Goal: Information Seeking & Learning: Compare options

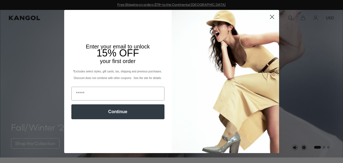
click at [272, 17] on icon "Close dialog" at bounding box center [272, 17] width 4 height 4
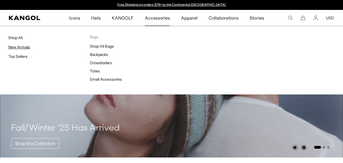
click at [26, 49] on link "New Arrivals" at bounding box center [19, 47] width 22 height 5
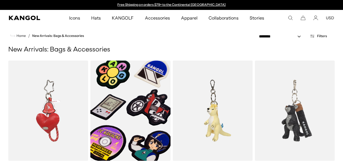
click at [290, 18] on icon "Search here" at bounding box center [290, 17] width 5 height 5
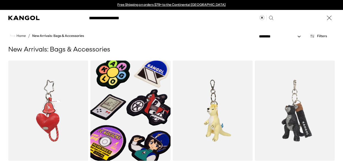
type input "**********"
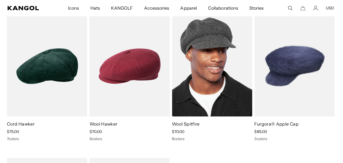
scroll to position [87, 0]
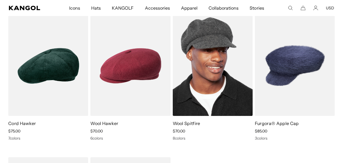
click at [207, 55] on img at bounding box center [213, 66] width 80 height 100
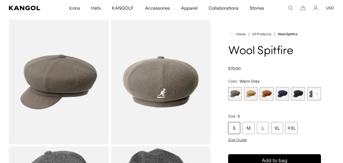
click at [232, 91] on span "1 of 8" at bounding box center [235, 94] width 14 height 14
click at [252, 93] on span "2 of 8" at bounding box center [251, 94] width 14 height 14
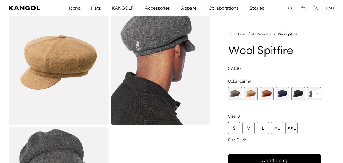
scroll to position [36, 0]
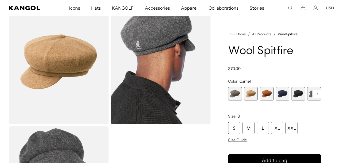
click at [267, 91] on span "3 of 8" at bounding box center [267, 94] width 14 height 14
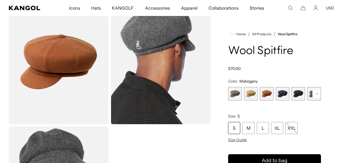
click at [283, 90] on span "4 of 8" at bounding box center [283, 94] width 14 height 14
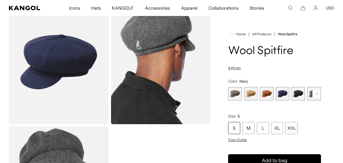
click at [298, 92] on span "5 of 8" at bounding box center [299, 94] width 14 height 14
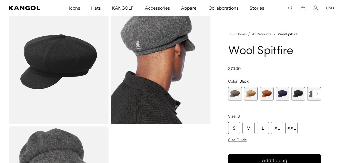
click at [318, 92] on rect at bounding box center [317, 94] width 8 height 8
click at [314, 92] on rect at bounding box center [317, 94] width 8 height 8
click at [314, 92] on span "8 of 8" at bounding box center [314, 94] width 14 height 14
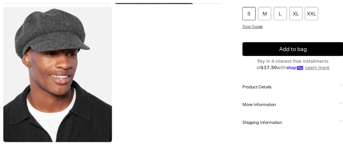
scroll to position [144, 0]
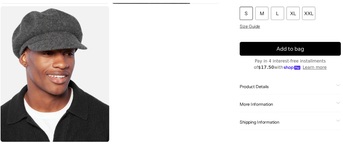
click at [232, 90] on span "Product Details" at bounding box center [271, 92] width 86 height 5
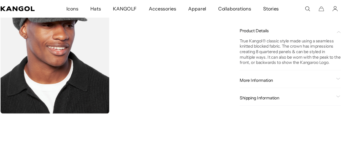
scroll to position [181, 0]
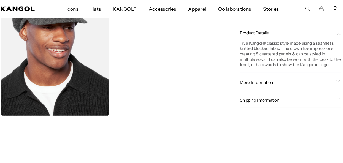
click at [246, 79] on div "More Information Style ID 0259BC Shape Newsboy Fabrication Wool Blend Material …" at bounding box center [274, 76] width 93 height 14
click at [247, 74] on span "More Information" at bounding box center [271, 75] width 86 height 5
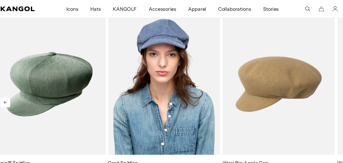
scroll to position [419, 0]
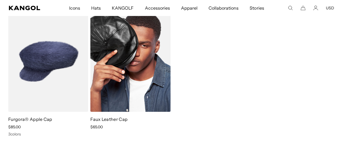
scroll to position [234, 0]
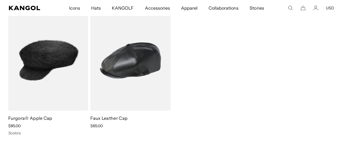
click at [58, 47] on img at bounding box center [48, 60] width 80 height 100
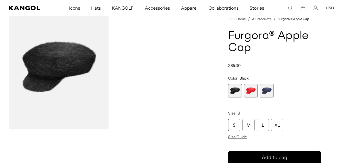
click at [252, 92] on span "2 of 3" at bounding box center [251, 91] width 14 height 14
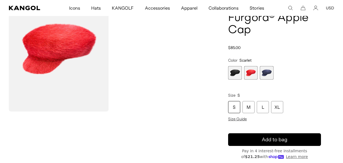
scroll to position [49, 0]
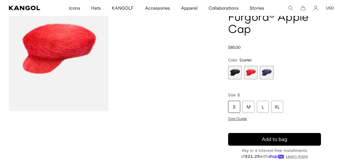
click at [270, 72] on span "3 of 3" at bounding box center [267, 73] width 14 height 14
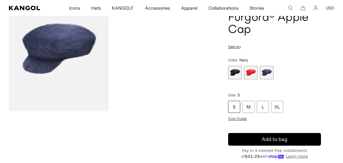
click at [236, 73] on span "1 of 3" at bounding box center [235, 73] width 14 height 14
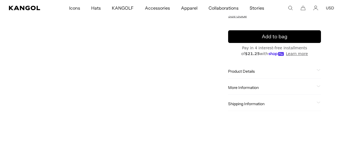
scroll to position [153, 0]
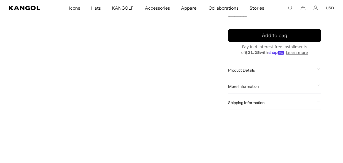
click at [236, 73] on div "Product Details The Furgora ® Apple Cap is a throwback nod to the 70s & 80s and…" at bounding box center [274, 70] width 93 height 14
click at [235, 70] on span "Product Details" at bounding box center [271, 70] width 86 height 5
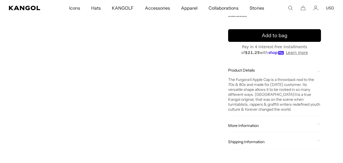
click at [240, 128] on span "More Information" at bounding box center [271, 125] width 86 height 5
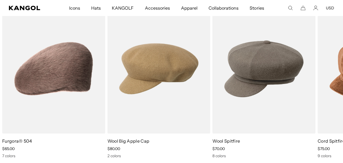
scroll to position [445, 0]
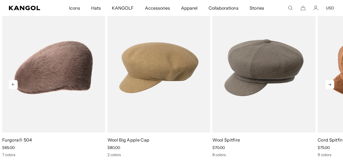
click at [332, 82] on icon at bounding box center [330, 84] width 9 height 9
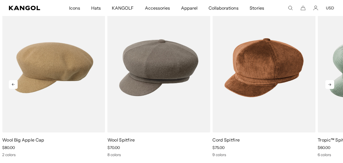
click at [331, 82] on icon at bounding box center [330, 84] width 9 height 9
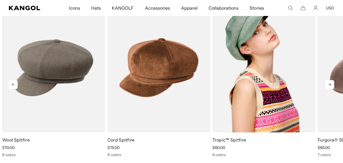
click at [280, 78] on img "5 of 5" at bounding box center [264, 67] width 103 height 129
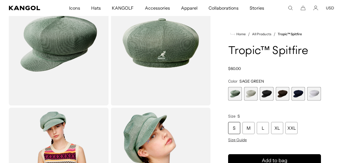
scroll to position [56, 0]
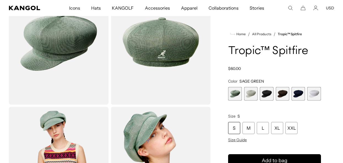
click at [247, 92] on span "2 of 6" at bounding box center [251, 94] width 14 height 14
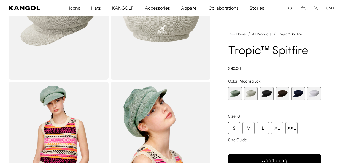
scroll to position [86, 0]
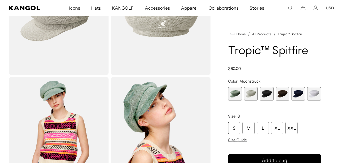
click at [268, 93] on span "3 of 6" at bounding box center [267, 94] width 14 height 14
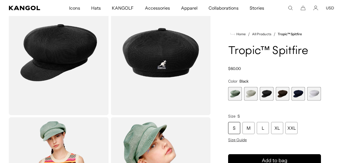
scroll to position [42, 0]
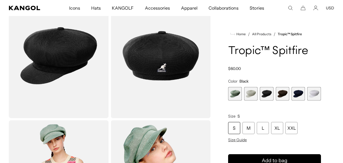
click at [287, 95] on span "4 of 6" at bounding box center [283, 94] width 14 height 14
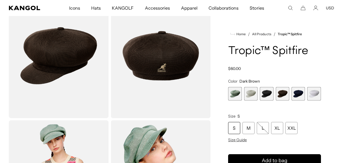
click at [312, 93] on span "6 of 6" at bounding box center [314, 94] width 14 height 14
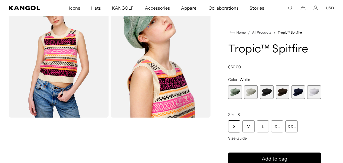
scroll to position [141, 0]
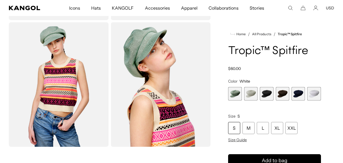
click at [303, 93] on span "5 of 6" at bounding box center [299, 94] width 14 height 14
click at [285, 95] on span "4 of 6" at bounding box center [283, 94] width 14 height 14
click at [267, 95] on span "3 of 6" at bounding box center [267, 94] width 14 height 14
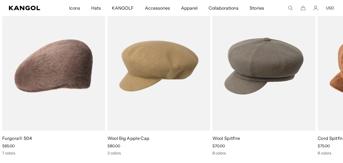
scroll to position [333, 0]
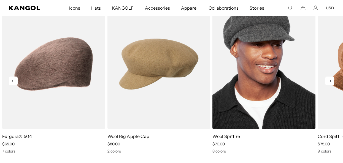
scroll to position [335, 0]
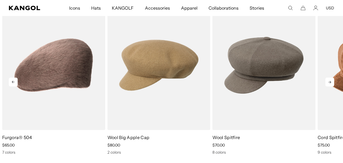
click at [333, 81] on icon at bounding box center [330, 82] width 9 height 9
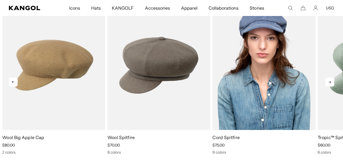
click at [269, 70] on img "4 of 5" at bounding box center [264, 65] width 103 height 129
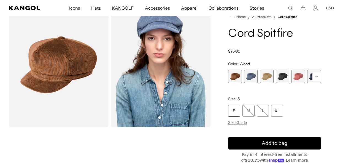
scroll to position [33, 0]
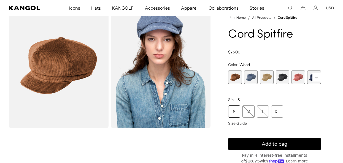
click at [246, 81] on span "2 of 9" at bounding box center [251, 78] width 14 height 14
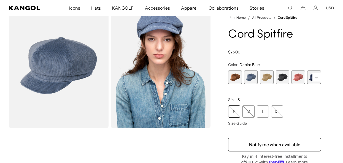
click at [266, 79] on span "3 of 9" at bounding box center [267, 78] width 14 height 14
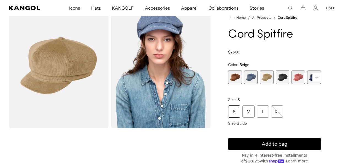
click at [285, 77] on span "4 of 9" at bounding box center [283, 78] width 14 height 14
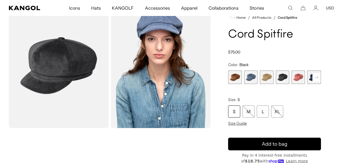
click at [298, 78] on span "5 of 9" at bounding box center [299, 78] width 14 height 14
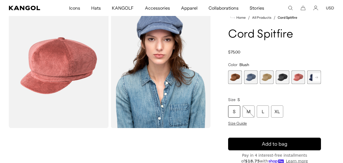
click at [316, 77] on rect at bounding box center [317, 77] width 8 height 8
click at [316, 76] on rect at bounding box center [317, 77] width 8 height 8
click at [315, 77] on rect at bounding box center [317, 77] width 8 height 8
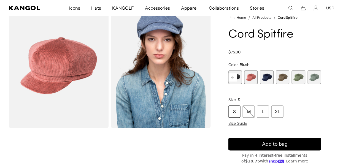
scroll to position [32, 0]
click at [232, 75] on rect at bounding box center [233, 78] width 8 height 8
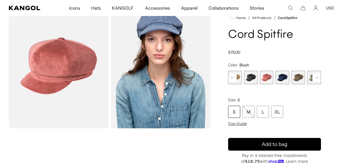
click at [251, 77] on span "4 of 9" at bounding box center [251, 78] width 14 height 14
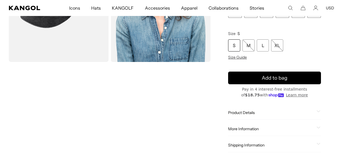
scroll to position [103, 0]
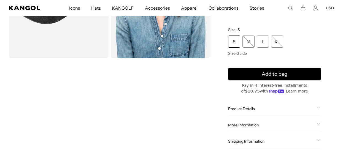
click at [232, 111] on span "Product Details" at bounding box center [271, 108] width 86 height 5
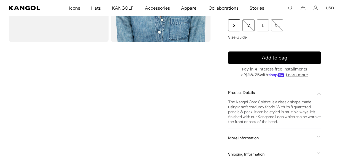
scroll to position [122, 0]
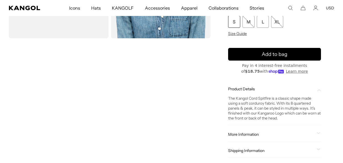
click at [244, 134] on span "More Information" at bounding box center [271, 134] width 86 height 5
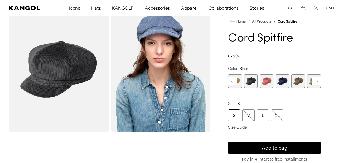
scroll to position [0, 0]
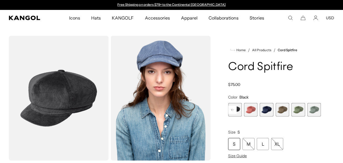
click at [252, 107] on span "5 of 9" at bounding box center [251, 110] width 14 height 14
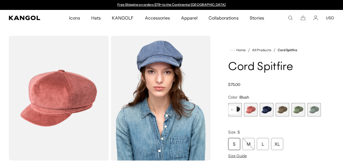
click at [236, 110] on rect at bounding box center [233, 110] width 8 height 8
click at [282, 109] on span "6 of 9" at bounding box center [283, 110] width 14 height 14
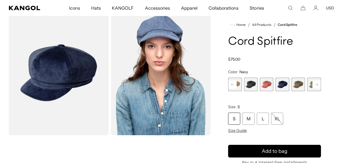
scroll to position [26, 0]
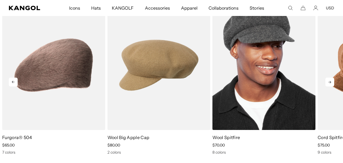
click at [246, 79] on img "3 of 5" at bounding box center [264, 65] width 103 height 129
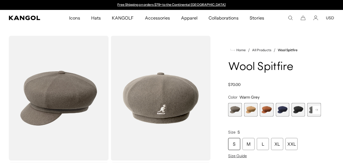
click at [232, 110] on span "1 of 8" at bounding box center [235, 110] width 14 height 14
click at [257, 109] on span "2 of 8" at bounding box center [251, 110] width 14 height 14
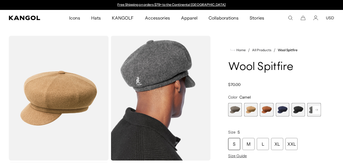
click at [265, 109] on span "3 of 8" at bounding box center [267, 110] width 14 height 14
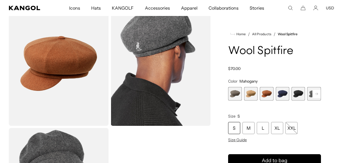
scroll to position [35, 0]
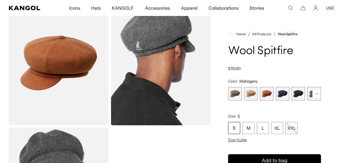
click at [267, 92] on span "3 of 8" at bounding box center [267, 94] width 14 height 14
click at [282, 92] on span "4 of 8" at bounding box center [283, 94] width 14 height 14
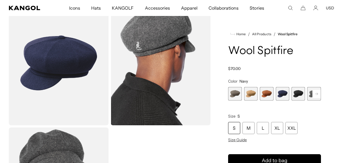
click at [300, 93] on span "5 of 8" at bounding box center [299, 94] width 14 height 14
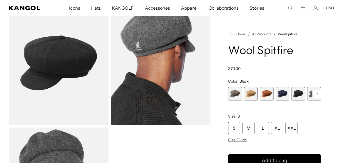
click at [317, 93] on icon at bounding box center [316, 94] width 3 height 2
click at [316, 92] on rect at bounding box center [317, 94] width 8 height 8
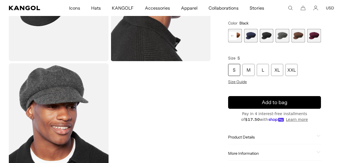
scroll to position [142, 0]
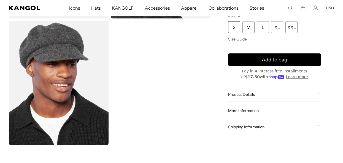
click at [245, 94] on span "Product Details" at bounding box center [271, 94] width 86 height 5
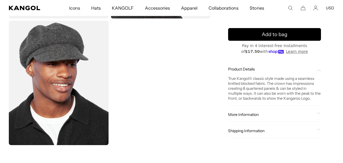
click at [257, 116] on span "More Information" at bounding box center [271, 114] width 86 height 5
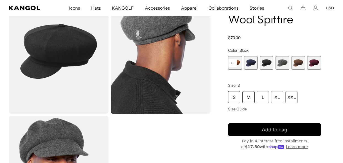
scroll to position [47, 0]
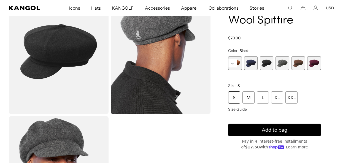
click at [233, 62] on rect at bounding box center [233, 63] width 8 height 8
click at [233, 62] on span "1 of 8" at bounding box center [235, 64] width 14 height 14
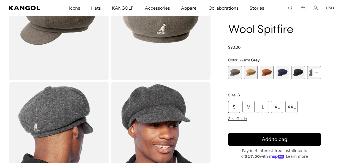
scroll to position [82, 0]
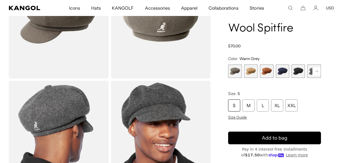
click at [255, 69] on span "2 of 8" at bounding box center [251, 72] width 14 height 14
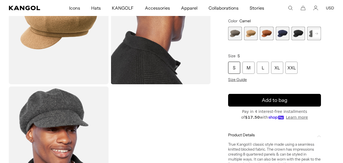
scroll to position [76, 0]
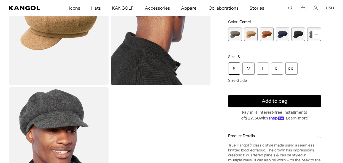
click at [266, 38] on span "3 of 8" at bounding box center [267, 35] width 14 height 14
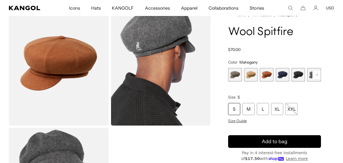
scroll to position [36, 0]
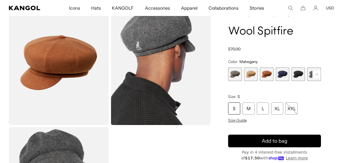
click at [283, 72] on span "4 of 8" at bounding box center [283, 75] width 14 height 14
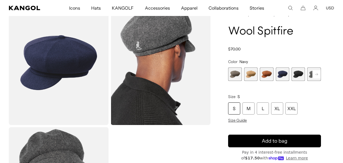
click at [299, 74] on span "5 of 8" at bounding box center [299, 75] width 14 height 14
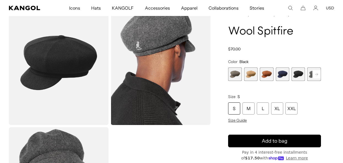
click at [319, 73] on rect at bounding box center [317, 74] width 8 height 8
click at [319, 73] on span "8 of 8" at bounding box center [314, 75] width 14 height 14
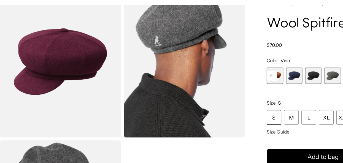
click at [249, 78] on span "4 of 8" at bounding box center [251, 75] width 14 height 14
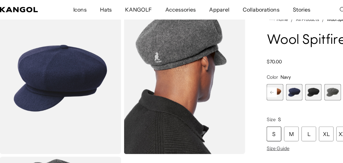
scroll to position [14, 0]
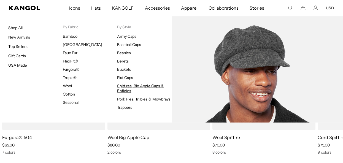
click at [124, 86] on link "Spitfires, Big Apple Caps & Enfields" at bounding box center [140, 89] width 47 height 10
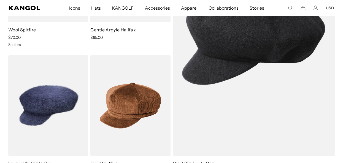
scroll to position [119, 0]
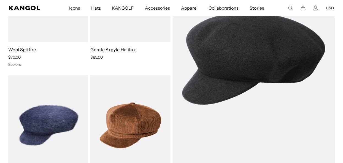
click at [280, 79] on img at bounding box center [254, 59] width 162 height 234
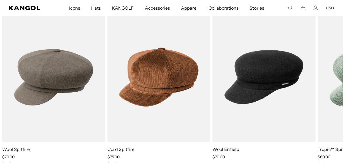
scroll to position [318, 0]
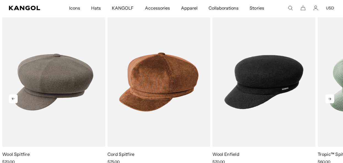
click at [330, 100] on icon at bounding box center [330, 99] width 3 height 2
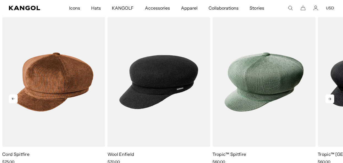
click at [330, 99] on icon at bounding box center [330, 99] width 3 height 2
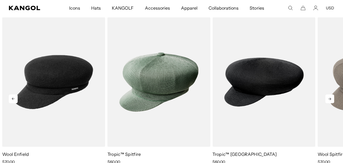
click at [330, 99] on icon at bounding box center [330, 99] width 3 height 2
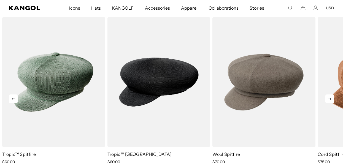
click at [330, 99] on icon at bounding box center [330, 99] width 3 height 2
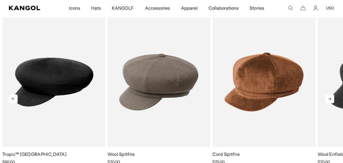
click at [330, 99] on icon at bounding box center [330, 99] width 3 height 2
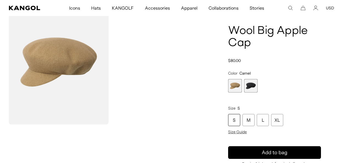
scroll to position [0, 0]
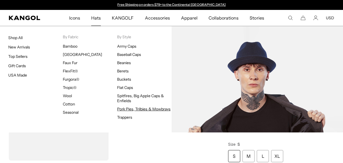
click at [123, 108] on link "Pork Pies, Trilbies & Mowbrays" at bounding box center [143, 109] width 53 height 5
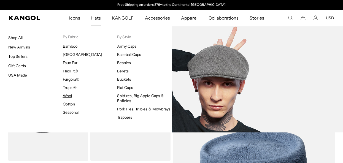
click at [67, 94] on link "Wool" at bounding box center [67, 95] width 9 height 5
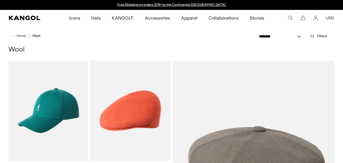
click at [291, 16] on icon "Search here" at bounding box center [290, 17] width 5 height 5
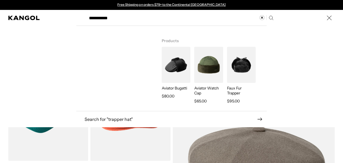
type input "**********"
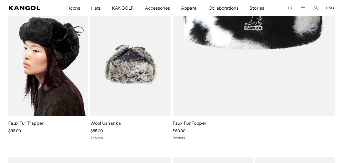
scroll to position [222, 0]
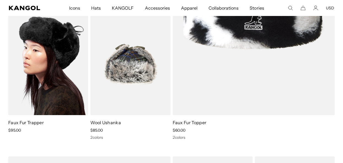
click at [53, 69] on img at bounding box center [48, 65] width 80 height 100
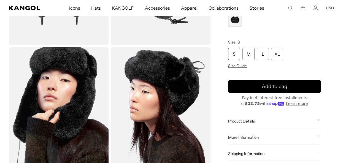
scroll to position [243, 0]
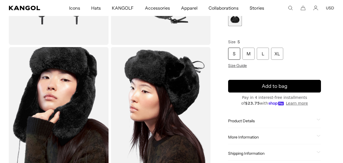
click at [241, 121] on span "Product Details" at bounding box center [271, 121] width 86 height 5
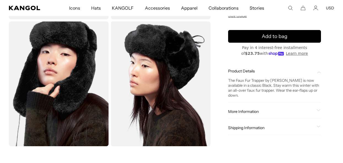
scroll to position [269, 0]
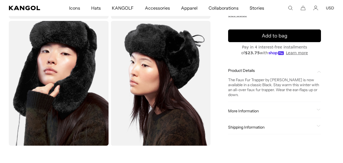
click at [256, 114] on span "More Information" at bounding box center [271, 111] width 86 height 5
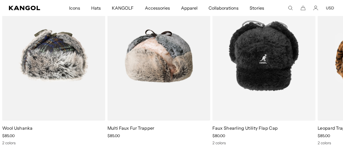
scroll to position [485, 0]
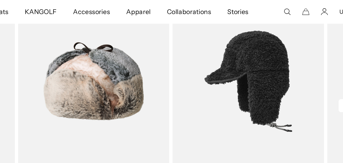
click at [283, 54] on img "3 of 5" at bounding box center [264, 55] width 103 height 129
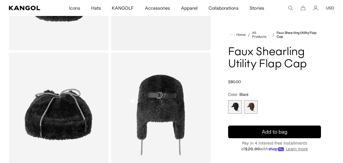
scroll to position [105, 0]
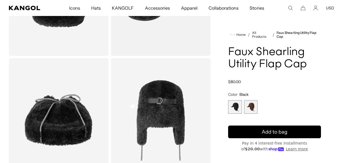
click at [253, 111] on span "2 of 2" at bounding box center [251, 107] width 14 height 14
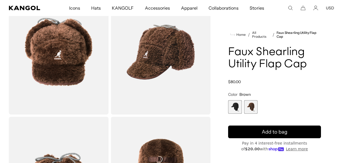
scroll to position [46, 0]
click at [234, 104] on span "1 of 2" at bounding box center [235, 107] width 14 height 14
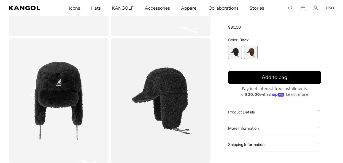
scroll to position [262, 0]
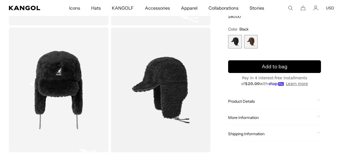
click at [234, 100] on span "Product Details" at bounding box center [271, 101] width 86 height 5
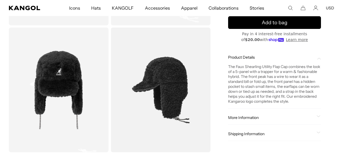
click at [253, 116] on span "More Information" at bounding box center [271, 118] width 86 height 5
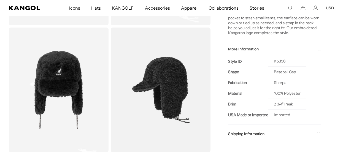
click at [75, 89] on img "Gallery Viewer" at bounding box center [59, 90] width 100 height 125
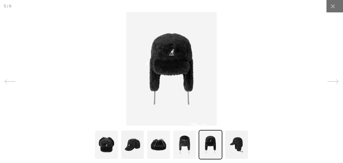
click at [112, 144] on img at bounding box center [107, 145] width 24 height 30
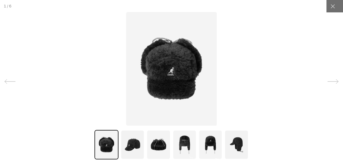
click at [126, 148] on img at bounding box center [133, 145] width 24 height 30
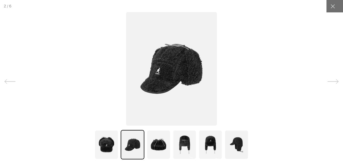
click at [156, 151] on img at bounding box center [159, 145] width 24 height 30
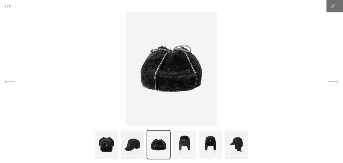
click at [193, 145] on img at bounding box center [185, 145] width 24 height 30
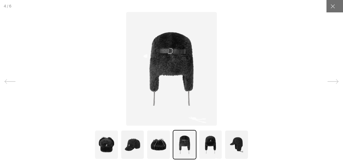
click at [210, 139] on img at bounding box center [211, 145] width 24 height 30
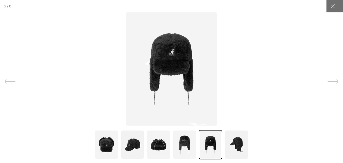
click at [234, 143] on img at bounding box center [237, 145] width 24 height 30
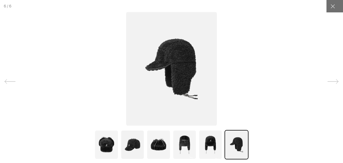
click at [103, 144] on img at bounding box center [107, 145] width 24 height 30
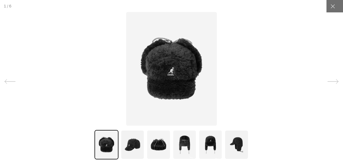
click at [332, 80] on icon at bounding box center [333, 81] width 11 height 11
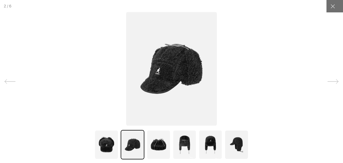
click at [332, 80] on icon at bounding box center [333, 81] width 11 height 11
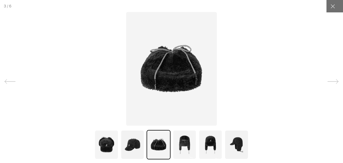
click at [332, 80] on icon at bounding box center [333, 81] width 11 height 11
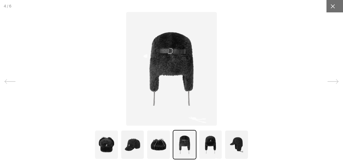
click at [335, 7] on icon at bounding box center [333, 7] width 6 height 6
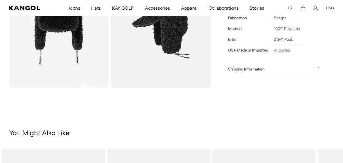
scroll to position [330, 0]
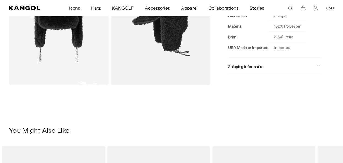
click at [265, 69] on div "Shipping Information Ship to 11563 Standard Shipping: Wed, Oct 8 Expedited Ship…" at bounding box center [274, 67] width 93 height 14
click at [318, 65] on icon at bounding box center [319, 66] width 4 height 2
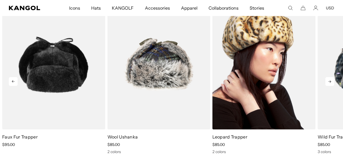
scroll to position [476, 0]
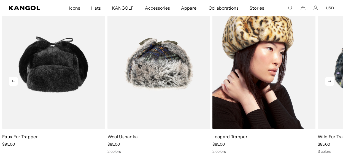
click at [266, 70] on img "3 of 5" at bounding box center [264, 64] width 103 height 129
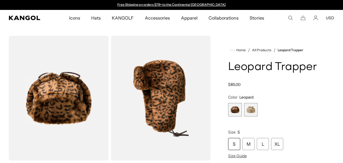
click at [251, 111] on span "2 of 2" at bounding box center [251, 110] width 14 height 14
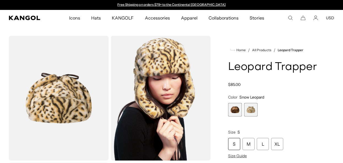
click at [234, 109] on span "1 of 2" at bounding box center [235, 110] width 14 height 14
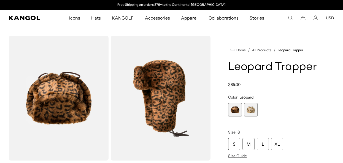
click at [255, 109] on span "2 of 2" at bounding box center [251, 110] width 14 height 14
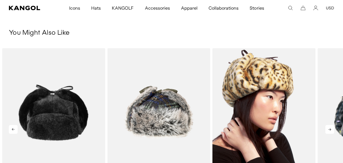
scroll to position [437, 0]
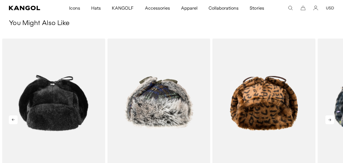
click at [327, 118] on icon at bounding box center [330, 120] width 9 height 9
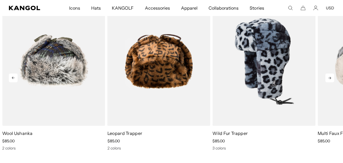
scroll to position [480, 0]
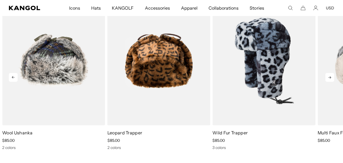
click at [267, 80] on img "4 of 5" at bounding box center [264, 60] width 103 height 129
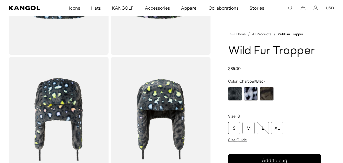
scroll to position [109, 0]
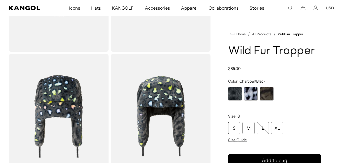
click at [235, 94] on span "1 of 3" at bounding box center [235, 94] width 14 height 14
click at [253, 92] on span "2 of 3" at bounding box center [251, 94] width 14 height 14
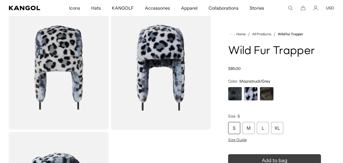
scroll to position [157, 0]
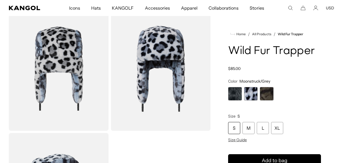
click at [266, 93] on span "3 of 3" at bounding box center [267, 94] width 14 height 14
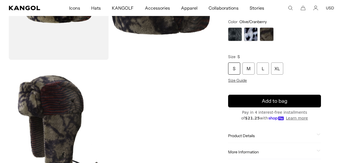
scroll to position [99, 0]
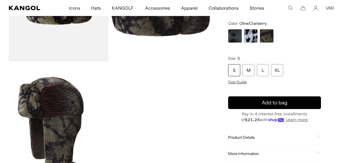
click at [232, 35] on span "1 of 3" at bounding box center [235, 36] width 14 height 14
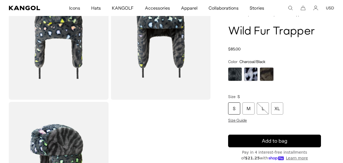
scroll to position [168, 0]
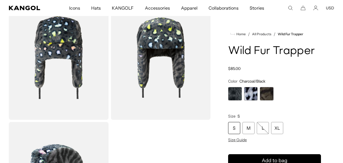
click at [247, 94] on span "2 of 3" at bounding box center [251, 94] width 14 height 14
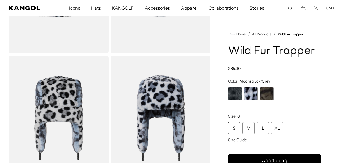
scroll to position [33, 0]
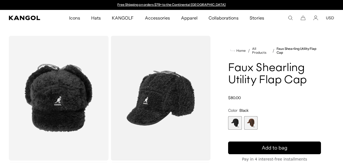
scroll to position [480, 0]
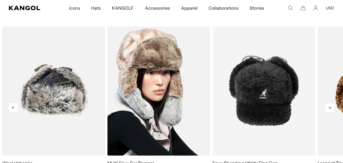
scroll to position [449, 0]
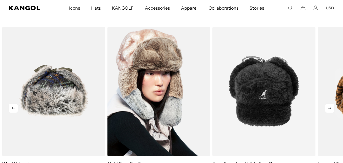
click at [140, 75] on img "2 of 5" at bounding box center [159, 91] width 103 height 129
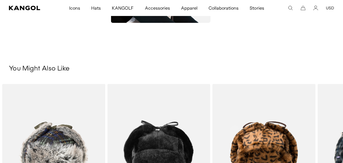
scroll to position [301, 0]
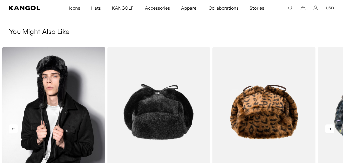
click at [76, 92] on img "1 of 5" at bounding box center [53, 111] width 103 height 129
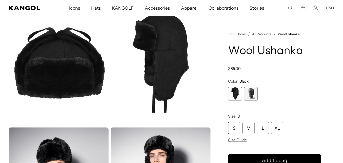
click at [248, 93] on span "2 of 2" at bounding box center [251, 94] width 14 height 14
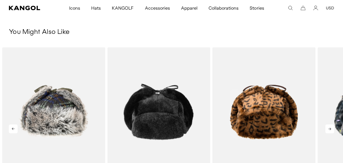
click at [330, 128] on icon at bounding box center [330, 129] width 3 height 2
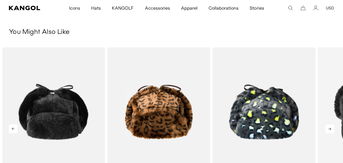
click at [331, 128] on icon at bounding box center [330, 129] width 9 height 9
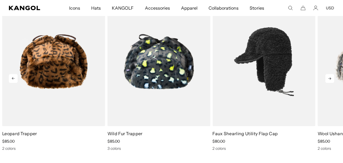
scroll to position [351, 0]
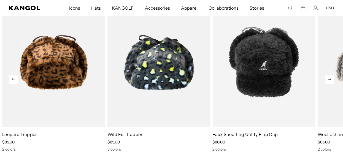
click at [329, 80] on icon at bounding box center [330, 79] width 9 height 9
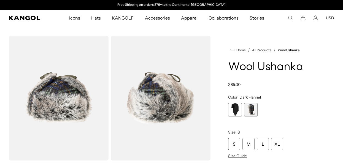
click at [249, 110] on span "2 of 2" at bounding box center [251, 110] width 14 height 14
click at [240, 109] on span "1 of 2" at bounding box center [235, 110] width 14 height 14
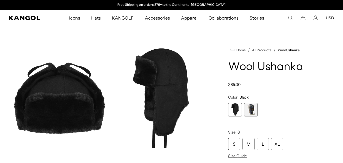
click at [255, 109] on span "2 of 2" at bounding box center [251, 110] width 14 height 14
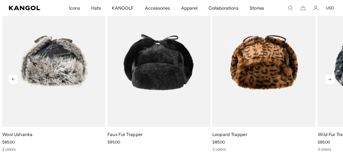
click at [331, 79] on icon at bounding box center [330, 79] width 3 height 2
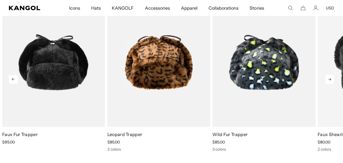
click at [331, 79] on icon at bounding box center [330, 79] width 3 height 2
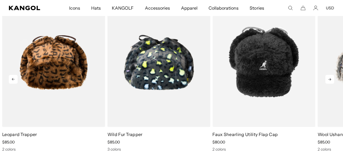
click at [331, 79] on icon at bounding box center [330, 79] width 3 height 2
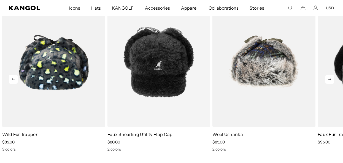
click at [331, 79] on icon at bounding box center [330, 79] width 3 height 2
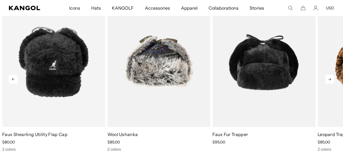
click at [331, 79] on icon at bounding box center [330, 79] width 3 height 2
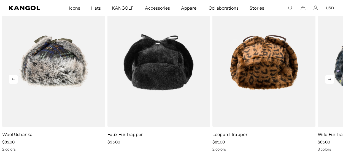
click at [331, 79] on icon at bounding box center [330, 79] width 3 height 2
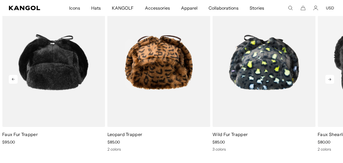
click at [331, 79] on icon at bounding box center [330, 79] width 3 height 2
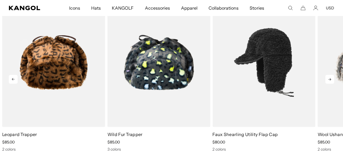
click at [282, 76] on img "5 of 5" at bounding box center [264, 62] width 103 height 129
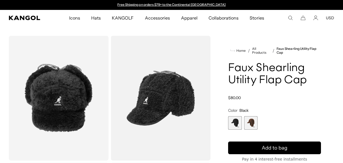
click at [252, 123] on span "2 of 2" at bounding box center [251, 123] width 14 height 14
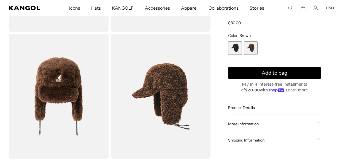
scroll to position [284, 0]
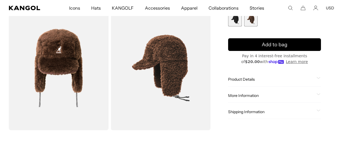
click at [237, 22] on span "1 of 2" at bounding box center [235, 20] width 14 height 14
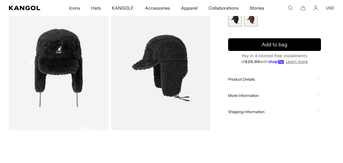
click at [249, 76] on div "Product Details The Faux Shearling Utility Flap Cap combines the look of a 5-pa…" at bounding box center [274, 80] width 93 height 14
click at [249, 78] on span "Product Details" at bounding box center [271, 79] width 86 height 5
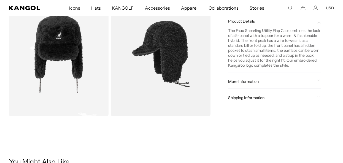
scroll to position [299, 0]
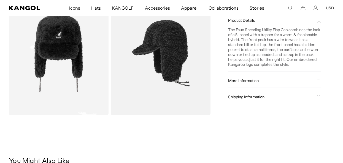
click at [266, 82] on span "More Information" at bounding box center [271, 81] width 86 height 5
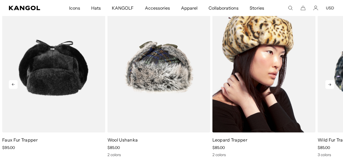
scroll to position [472, 0]
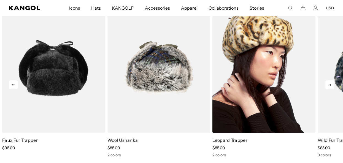
click at [264, 88] on img "3 of 5" at bounding box center [264, 68] width 103 height 129
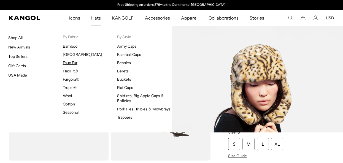
click at [68, 61] on link "Faux Fur" at bounding box center [70, 62] width 15 height 5
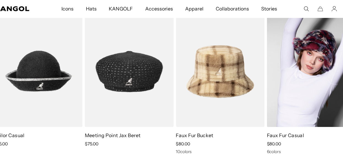
scroll to position [325, 0]
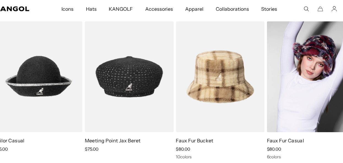
click at [285, 78] on img at bounding box center [295, 69] width 80 height 100
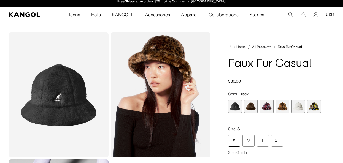
click at [314, 108] on span "6 of 6" at bounding box center [314, 107] width 14 height 14
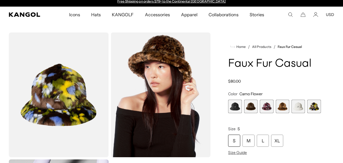
click at [301, 108] on span "5 of 6" at bounding box center [299, 107] width 14 height 14
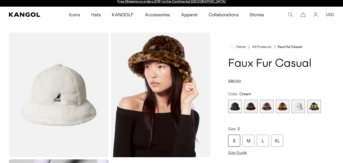
click at [283, 107] on span "4 of 6" at bounding box center [283, 107] width 14 height 14
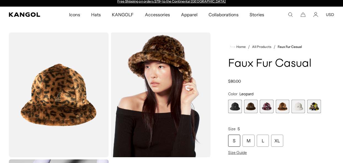
click at [268, 105] on span "3 of 6" at bounding box center [267, 107] width 14 height 14
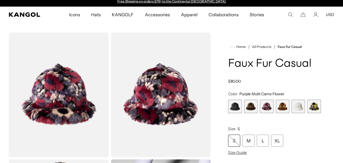
click at [252, 106] on span "2 of 6" at bounding box center [251, 107] width 14 height 14
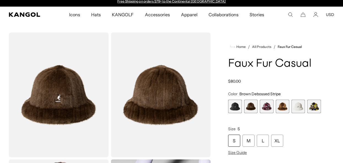
click at [236, 110] on span "1 of 6" at bounding box center [235, 107] width 14 height 14
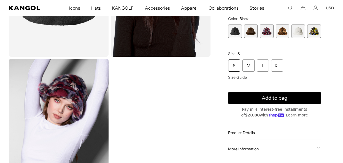
scroll to position [95, 0]
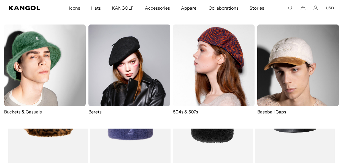
scroll to position [422, 0]
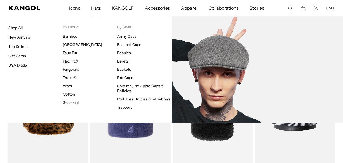
click at [68, 85] on link "Wool" at bounding box center [67, 86] width 9 height 5
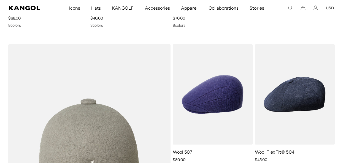
scroll to position [189, 0]
